Goal: Task Accomplishment & Management: Manage account settings

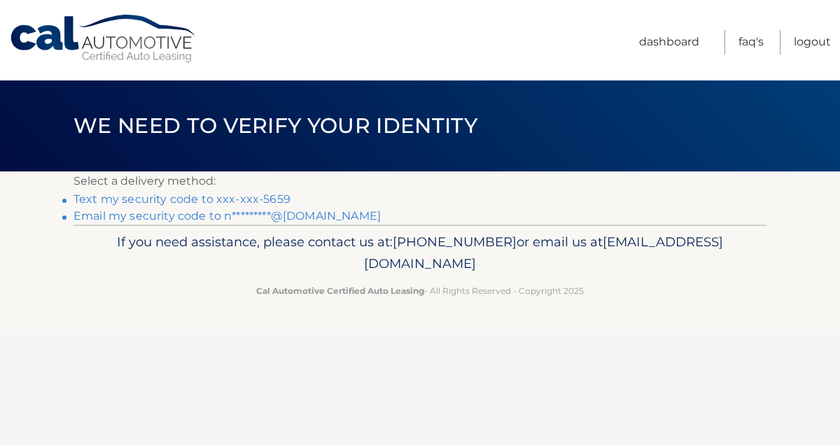
click at [113, 196] on link "Text my security code to xxx-xxx-5659" at bounding box center [182, 199] width 217 height 13
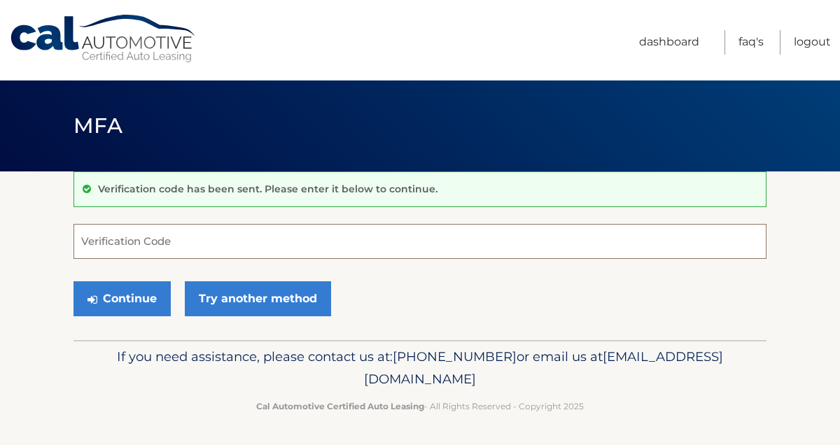
click at [156, 249] on input "Verification Code" at bounding box center [420, 241] width 693 height 35
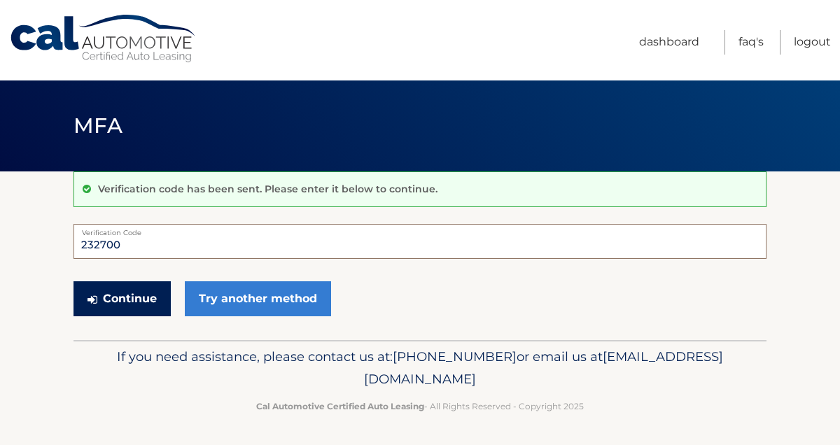
type input "232700"
click at [146, 297] on button "Continue" at bounding box center [122, 298] width 97 height 35
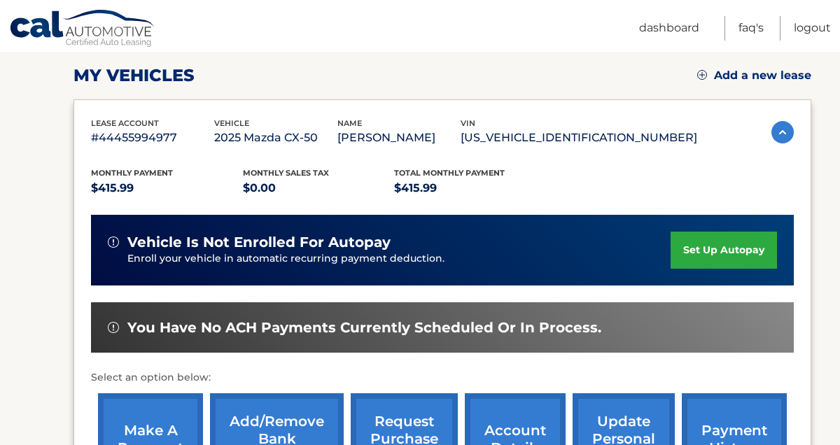
scroll to position [192, 0]
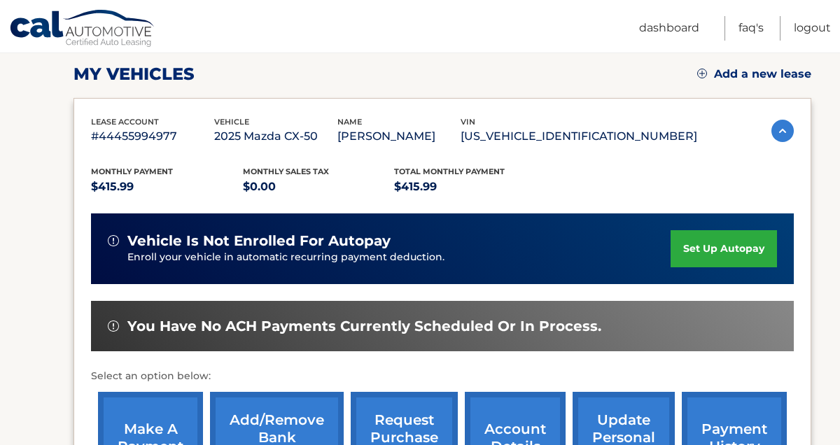
click at [711, 247] on link "set up autopay" at bounding box center [724, 248] width 106 height 37
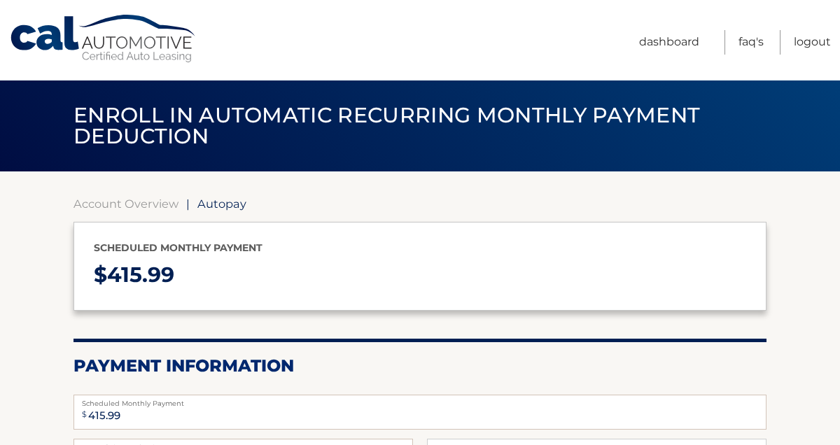
select select "NjhmODlmZmEtZDk2Zi00ODhmLWEyZmUtODVhMGRmYWZhYjlm"
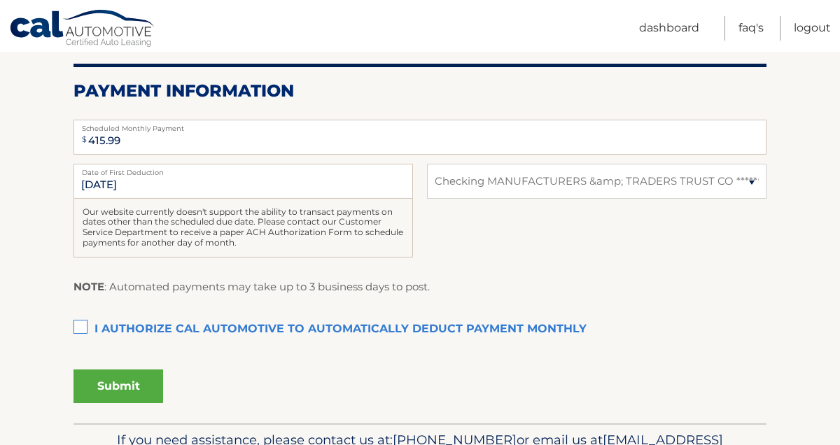
scroll to position [277, 0]
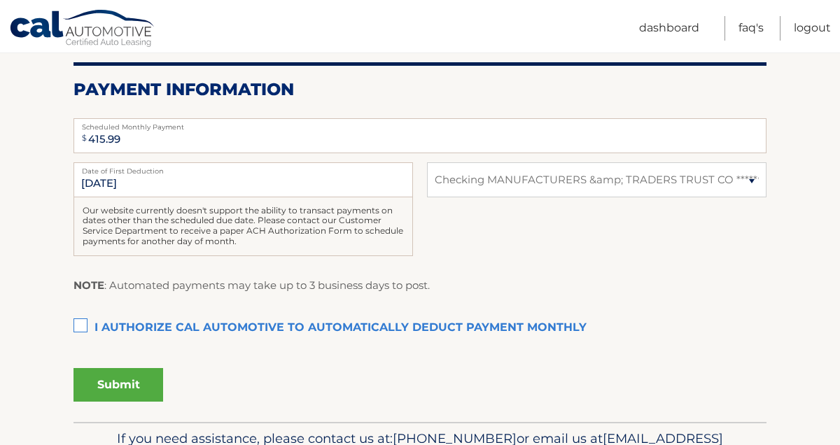
click at [78, 323] on label "I authorize cal automotive to automatically deduct payment monthly This checkbo…" at bounding box center [420, 328] width 693 height 28
click at [0, 0] on input "I authorize cal automotive to automatically deduct payment monthly This checkbo…" at bounding box center [0, 0] width 0 height 0
click at [110, 377] on button "Submit" at bounding box center [119, 385] width 90 height 34
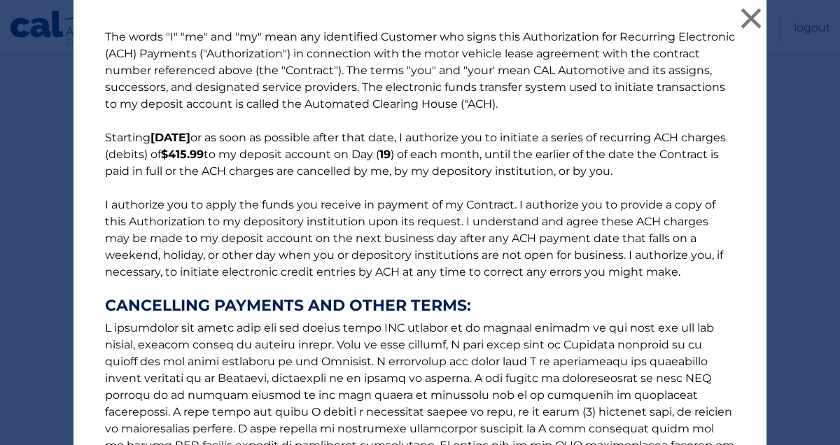
scroll to position [216, 0]
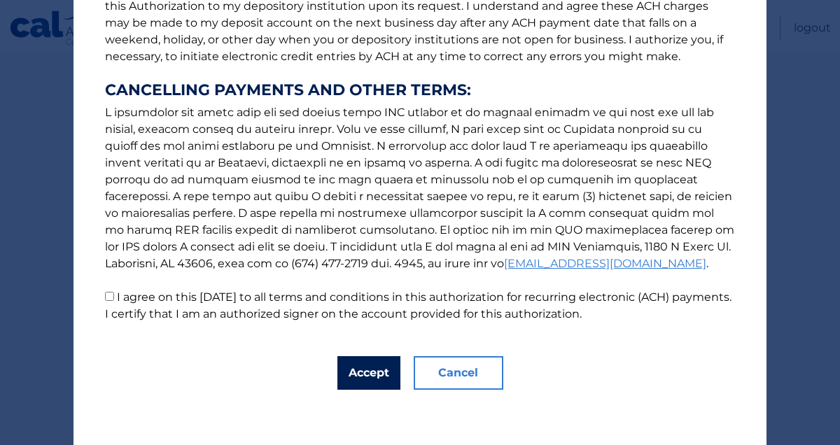
click at [375, 377] on button "Accept" at bounding box center [368, 373] width 63 height 34
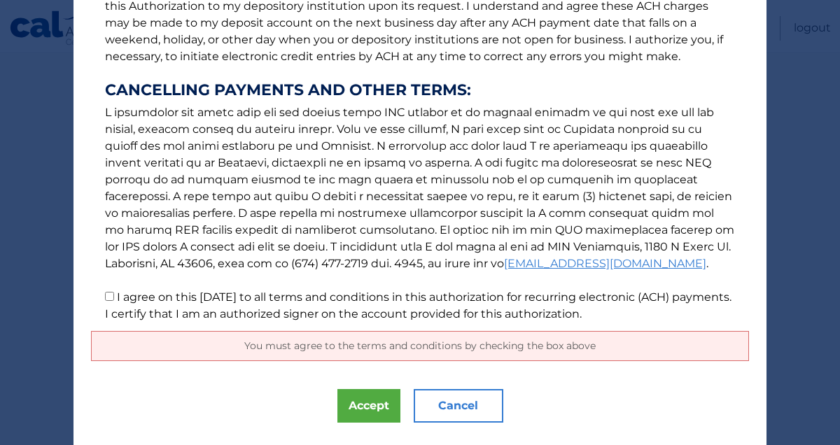
click at [102, 304] on p "The words "I" "me" and "my" mean any identified Customer who signs this Authori…" at bounding box center [420, 68] width 658 height 510
click at [119, 295] on label "I agree on this 09/17/2025 to all terms and conditions in this authorization fo…" at bounding box center [418, 306] width 627 height 30
click at [114, 295] on input "I agree on this 09/17/2025 to all terms and conditions in this authorization fo…" at bounding box center [109, 296] width 9 height 9
checkbox input "true"
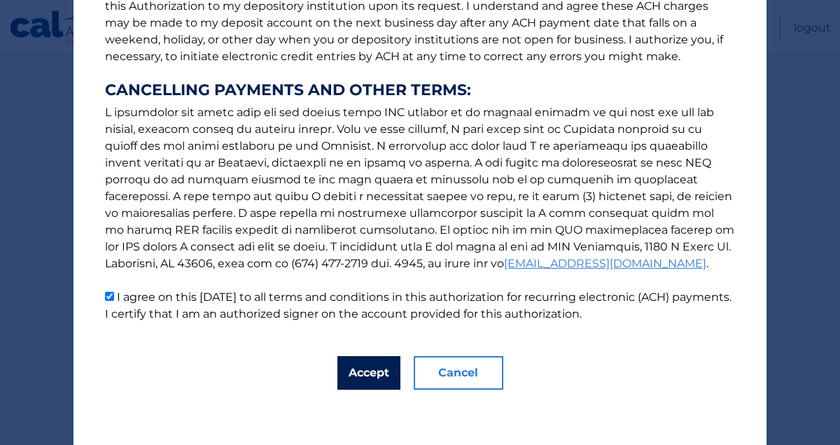
click at [375, 363] on button "Accept" at bounding box center [368, 373] width 63 height 34
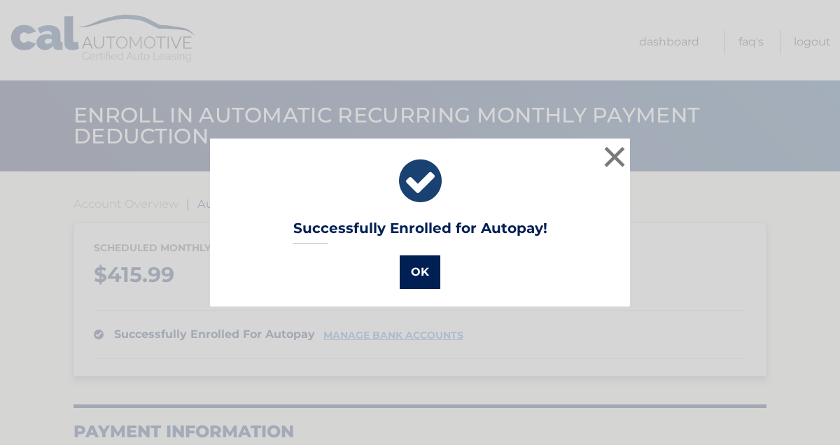
click at [424, 272] on button "OK" at bounding box center [420, 273] width 41 height 34
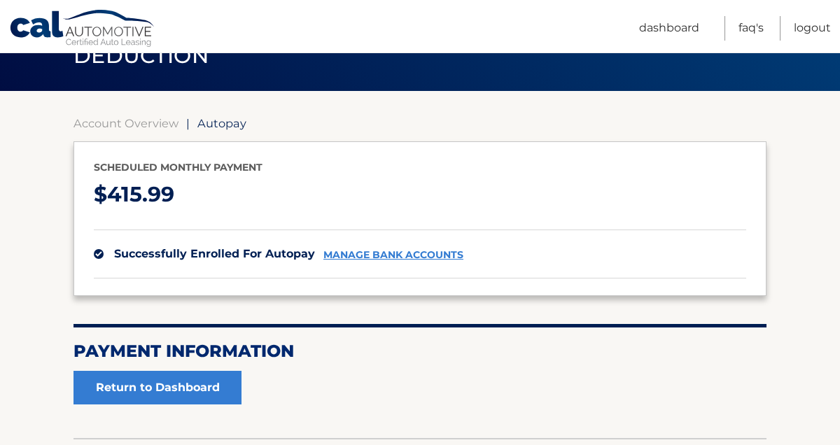
scroll to position [76, 0]
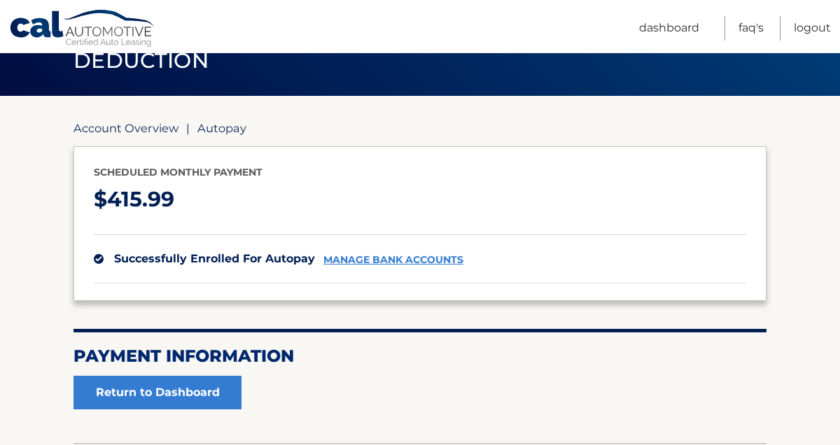
click at [151, 122] on link "Account Overview" at bounding box center [126, 128] width 105 height 14
click at [149, 128] on link "Account Overview" at bounding box center [126, 128] width 105 height 14
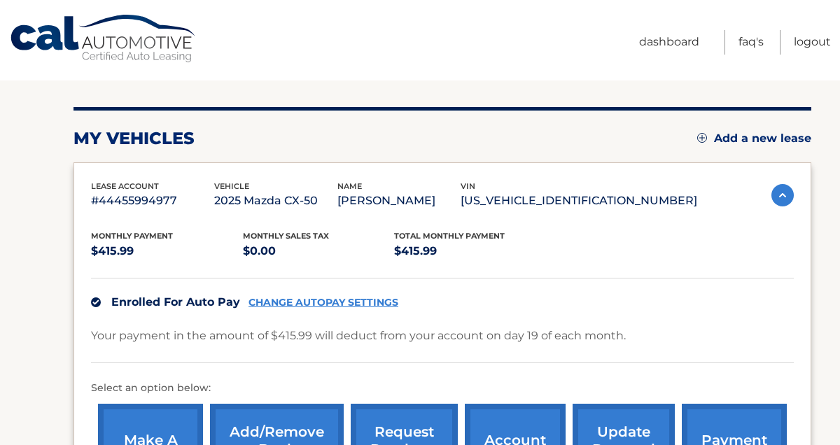
scroll to position [188, 0]
